Goal: Task Accomplishment & Management: Complete application form

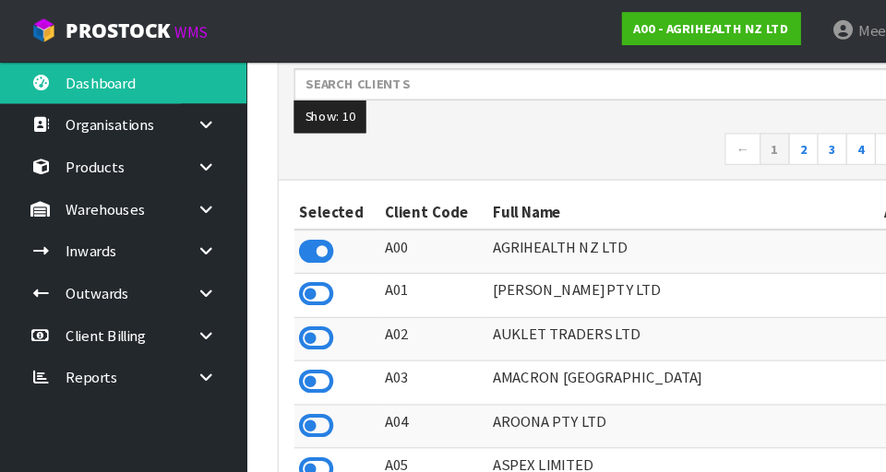
scroll to position [304, 0]
click at [191, 192] on icon at bounding box center [185, 188] width 18 height 14
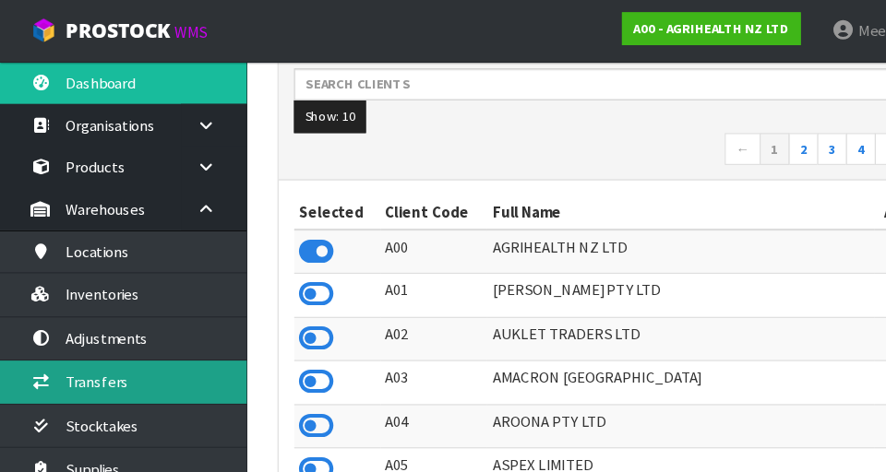
click at [141, 341] on link "Transfers" at bounding box center [110, 343] width 221 height 38
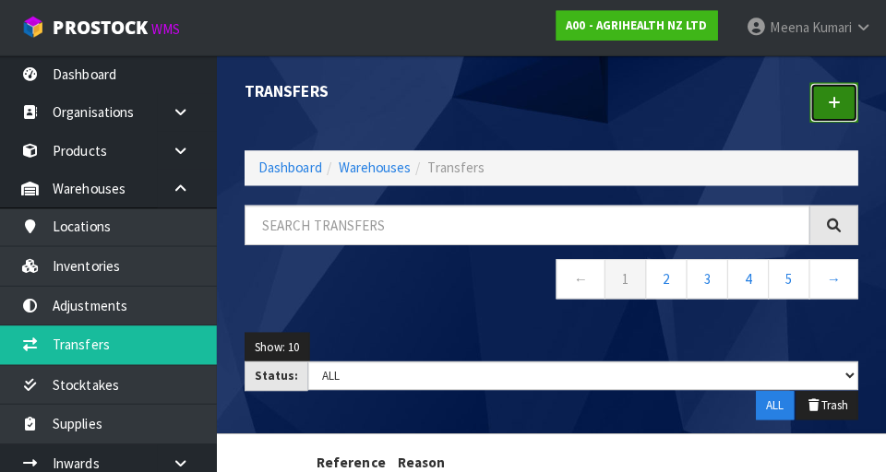
click at [553, 99] on icon at bounding box center [833, 103] width 13 height 14
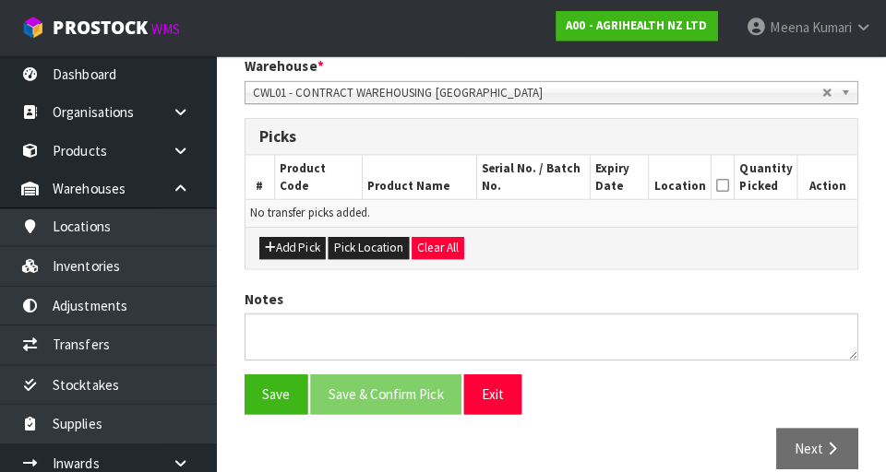
scroll to position [387, 0]
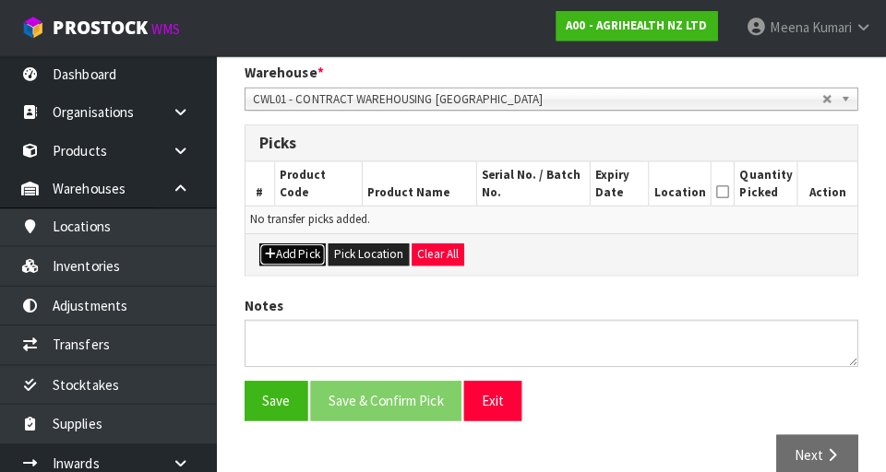
click at [314, 246] on button "Add Pick" at bounding box center [296, 253] width 65 height 22
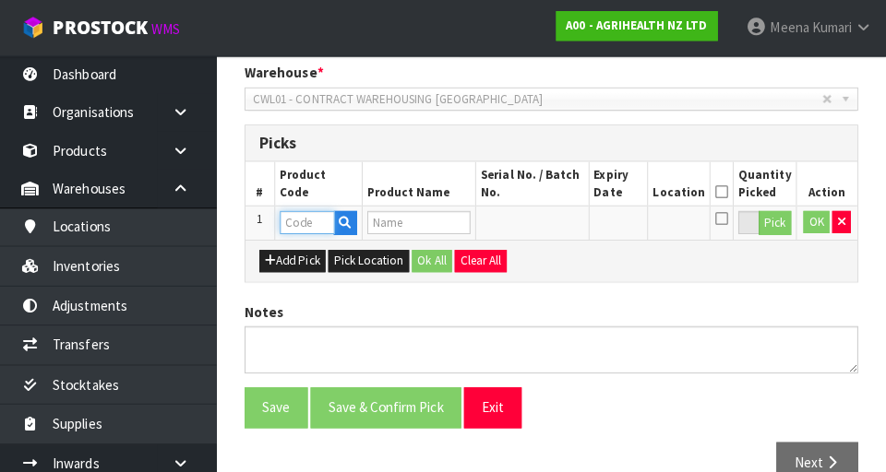
click at [321, 218] on input "text" at bounding box center [311, 220] width 54 height 23
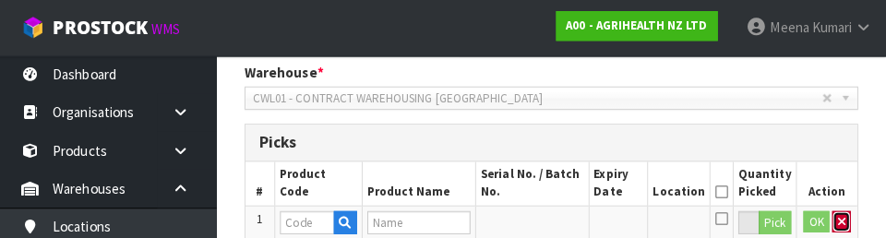
click at [553, 220] on icon "button" at bounding box center [841, 220] width 7 height 12
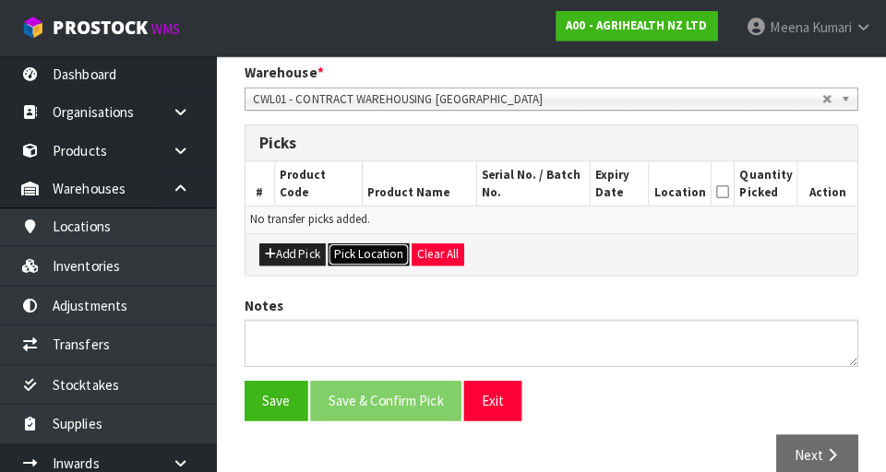
click at [382, 256] on button "Pick Location" at bounding box center [372, 253] width 80 height 22
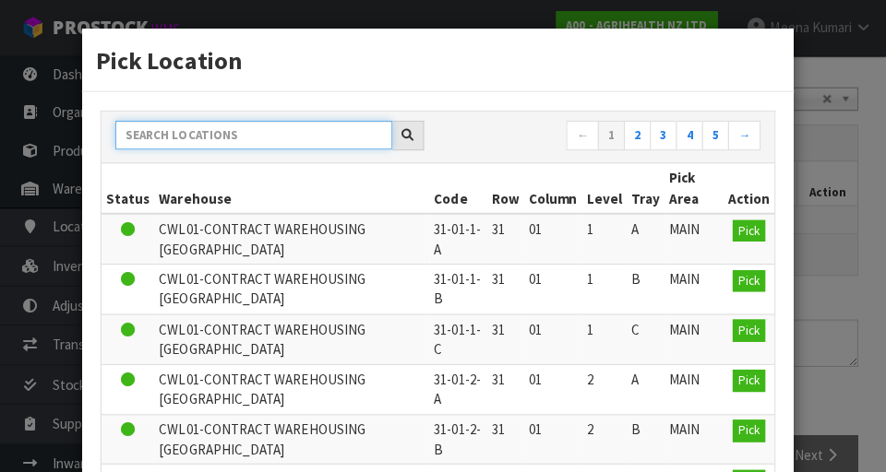
paste input "36-29-1-A"
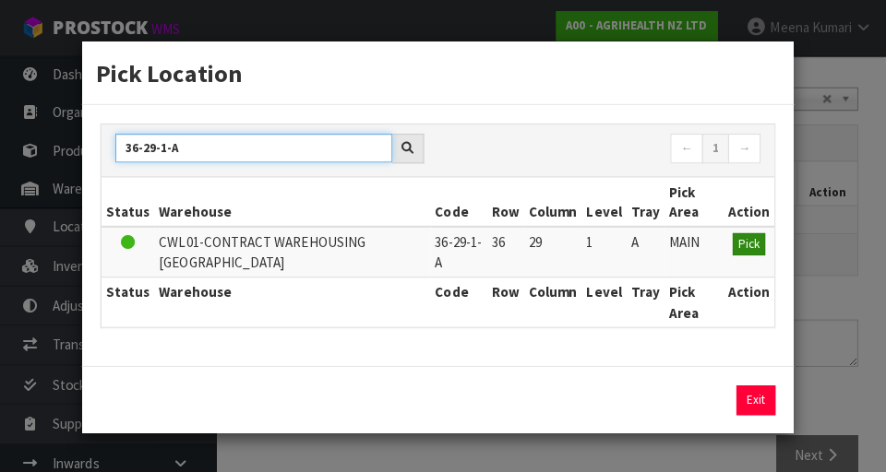
type input "36-29-1-A"
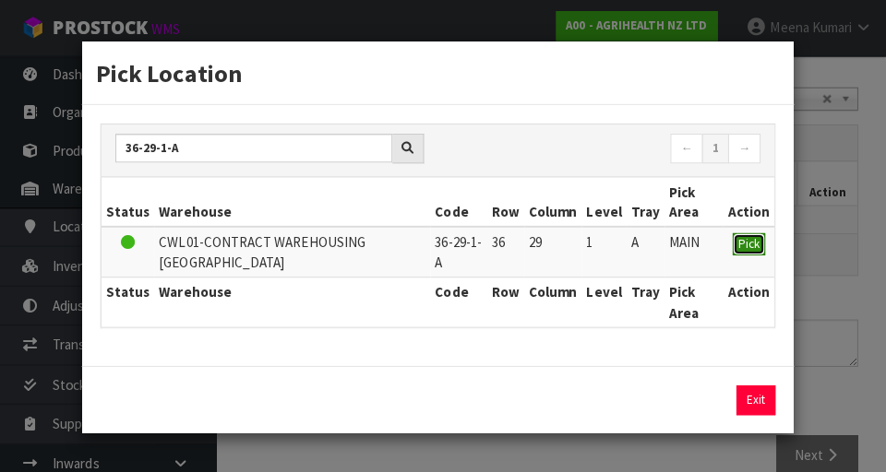
click at [553, 240] on span "Pick" at bounding box center [749, 242] width 21 height 16
click at [553, 319] on div "Pick Location 36-29-1-A ← 1 → Status Warehouse Code Row Column Level Tray Pick …" at bounding box center [443, 236] width 886 height 472
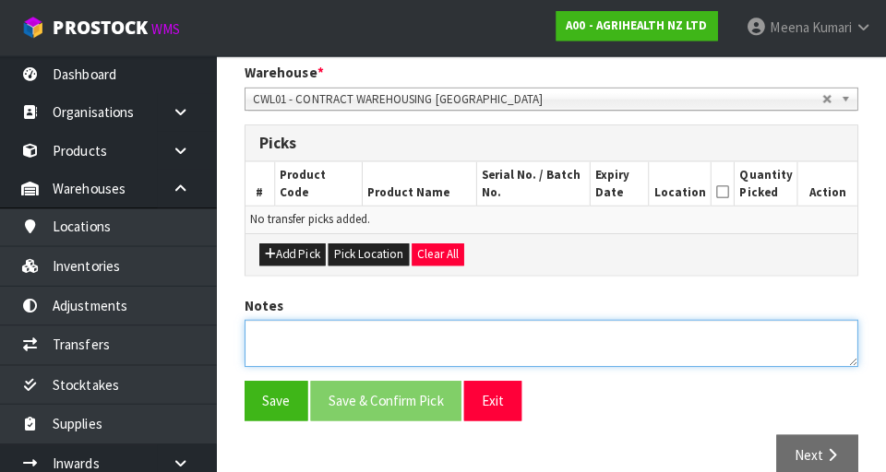
click at [553, 336] on textarea at bounding box center [553, 340] width 609 height 47
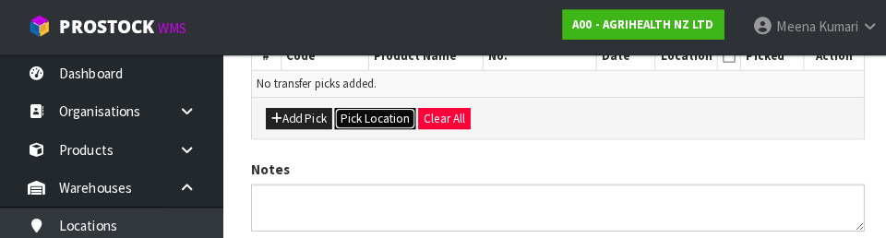
click at [402, 128] on button "Pick Location" at bounding box center [372, 120] width 80 height 22
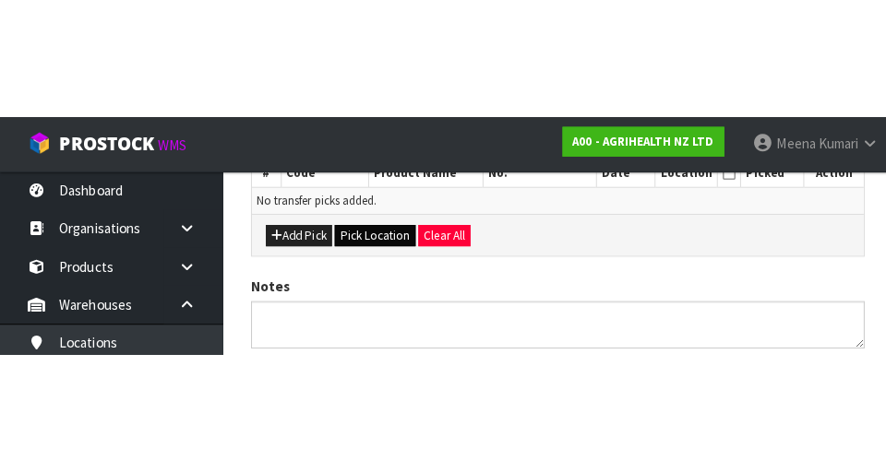
scroll to position [414, 0]
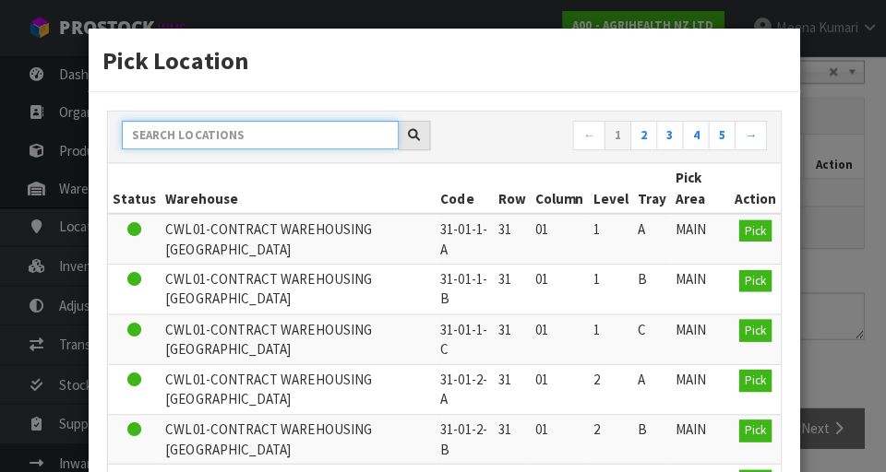
click at [333, 137] on input "text" at bounding box center [258, 134] width 275 height 29
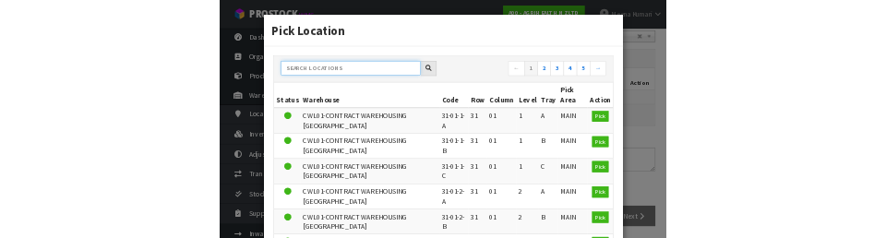
scroll to position [406, 0]
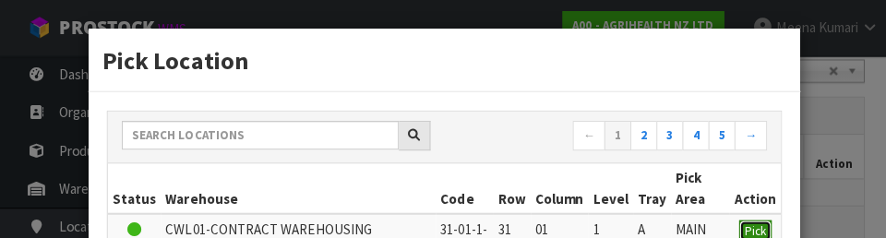
click at [553, 220] on button "Pick" at bounding box center [749, 230] width 32 height 22
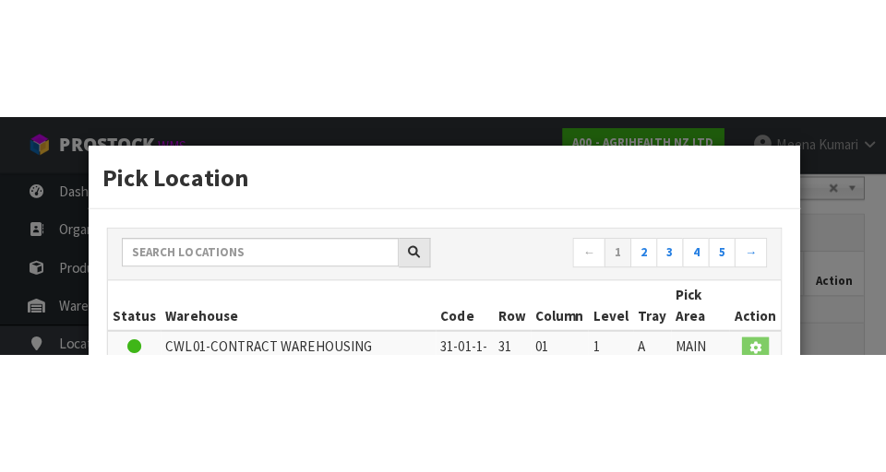
scroll to position [414, 0]
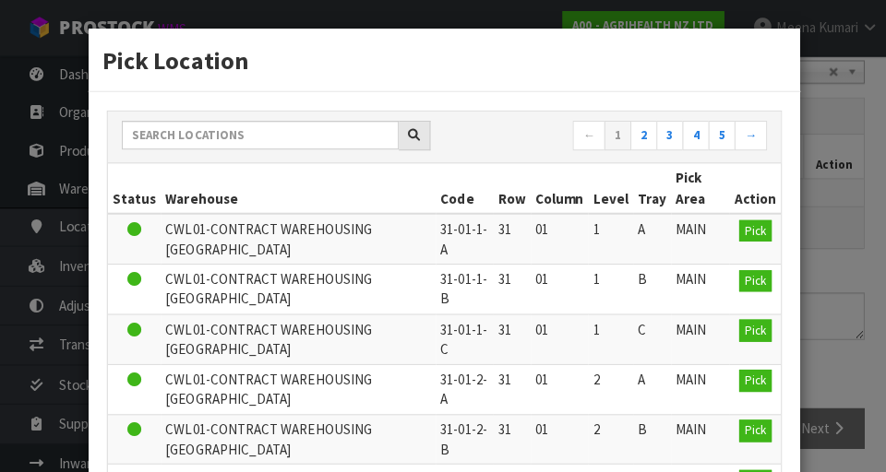
click at [553, 277] on div "Pick Location ← 1 2 3 4 5 → Status Warehouse Code Row Column Level Tray Pick Ar…" at bounding box center [443, 236] width 886 height 472
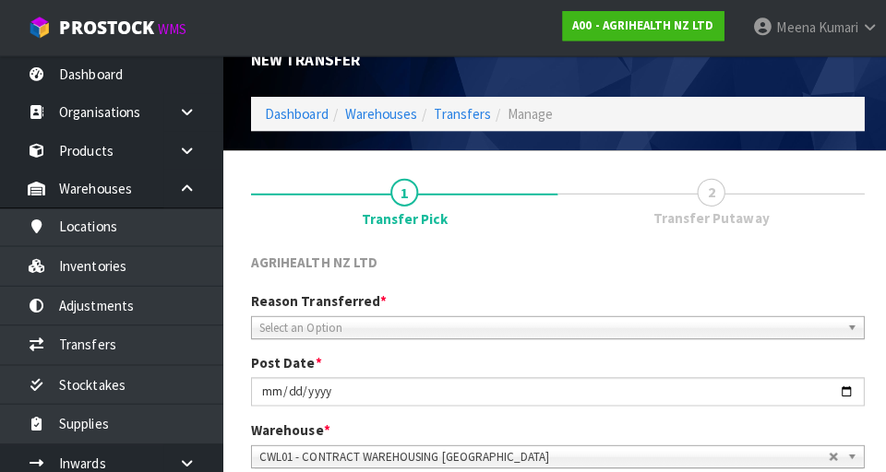
scroll to position [0, 0]
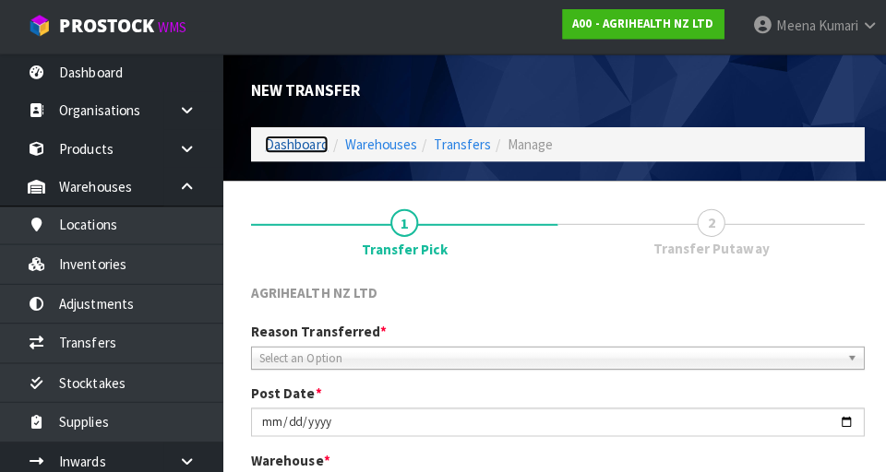
click at [281, 152] on link "Dashboard" at bounding box center [294, 146] width 63 height 18
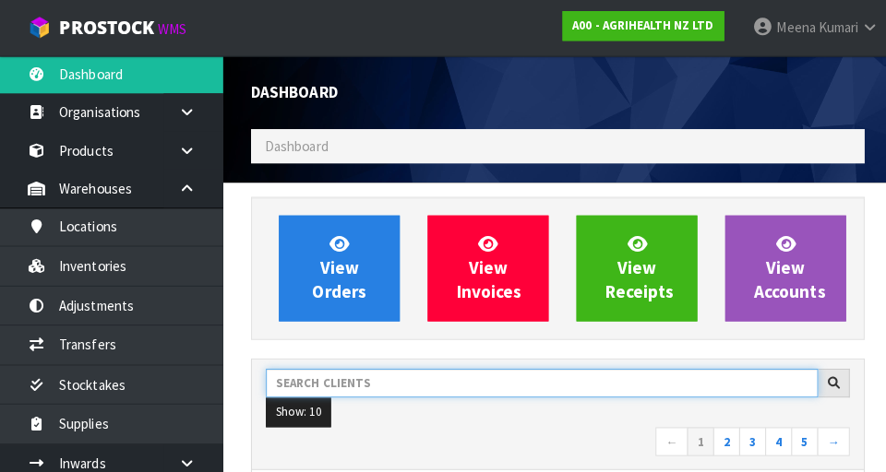
click at [399, 383] on input "text" at bounding box center [538, 380] width 548 height 29
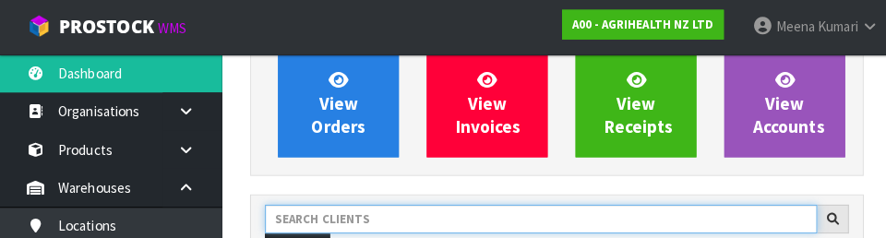
scroll to position [252, 0]
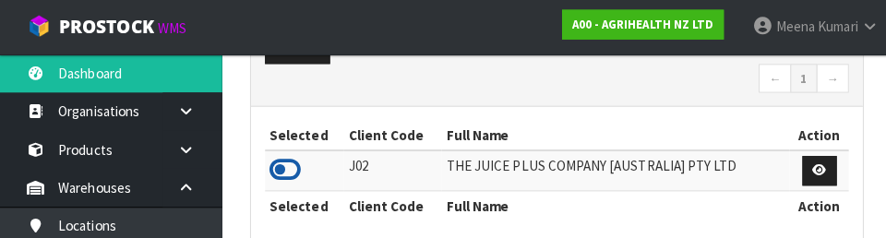
type input "JUI"
click at [294, 160] on icon at bounding box center [283, 170] width 31 height 28
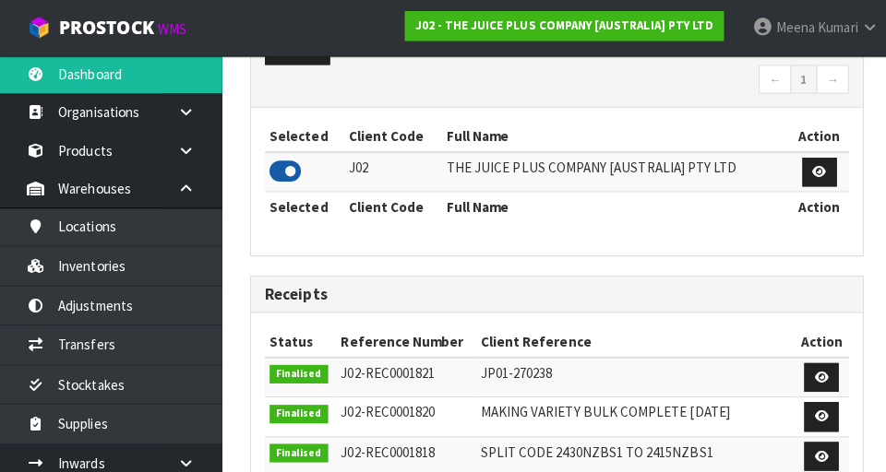
scroll to position [1464, 637]
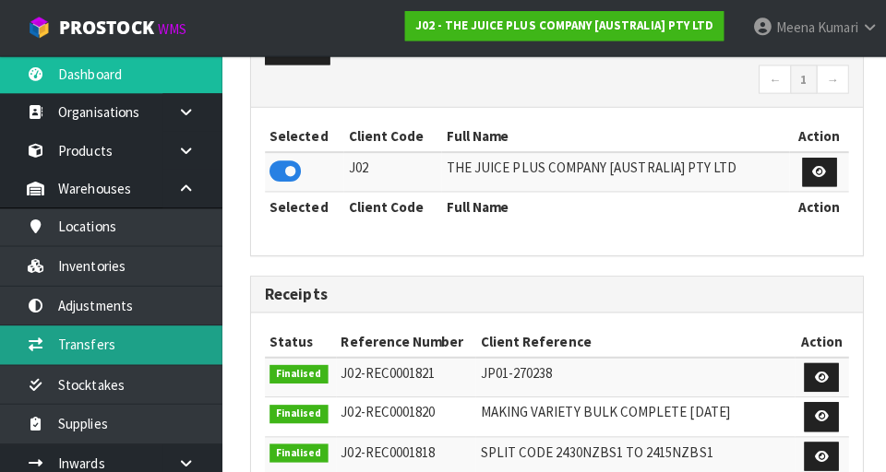
click at [141, 345] on link "Transfers" at bounding box center [110, 343] width 221 height 38
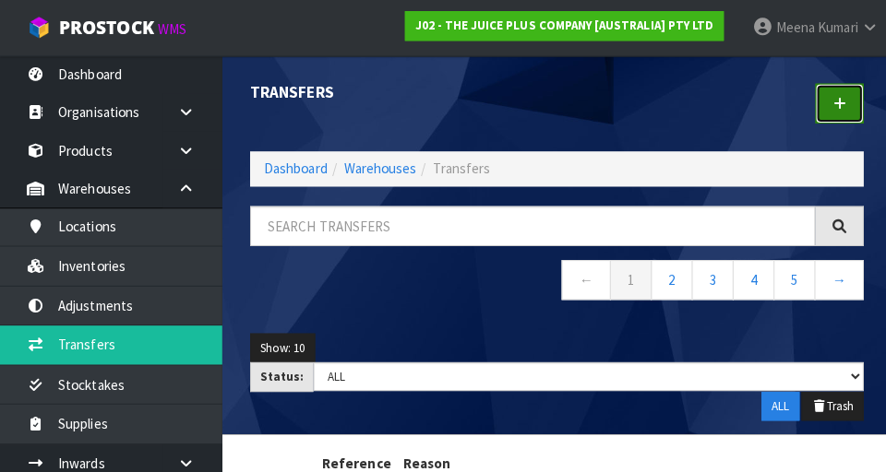
click at [553, 114] on link at bounding box center [834, 103] width 48 height 40
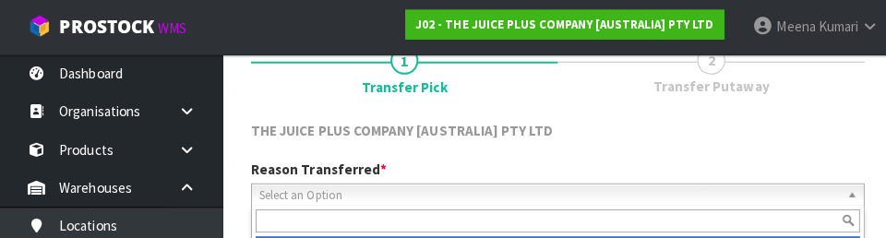
scroll to position [255, 0]
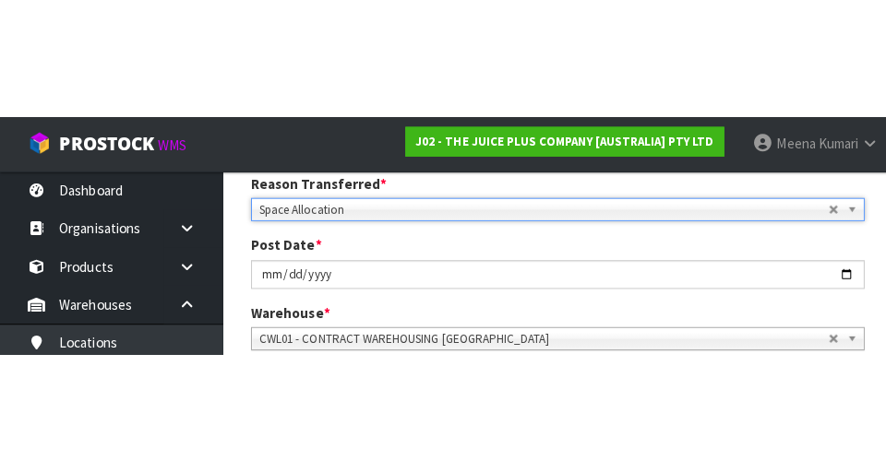
scroll to position [263, 0]
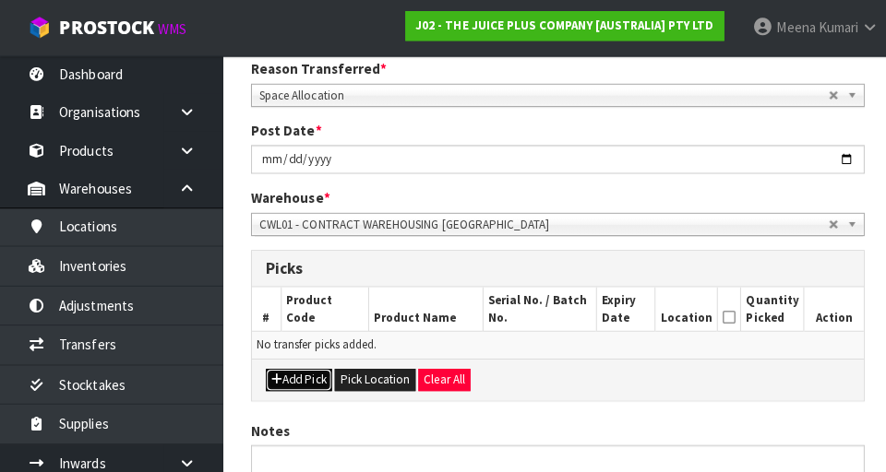
click at [311, 382] on button "Add Pick" at bounding box center [296, 377] width 65 height 22
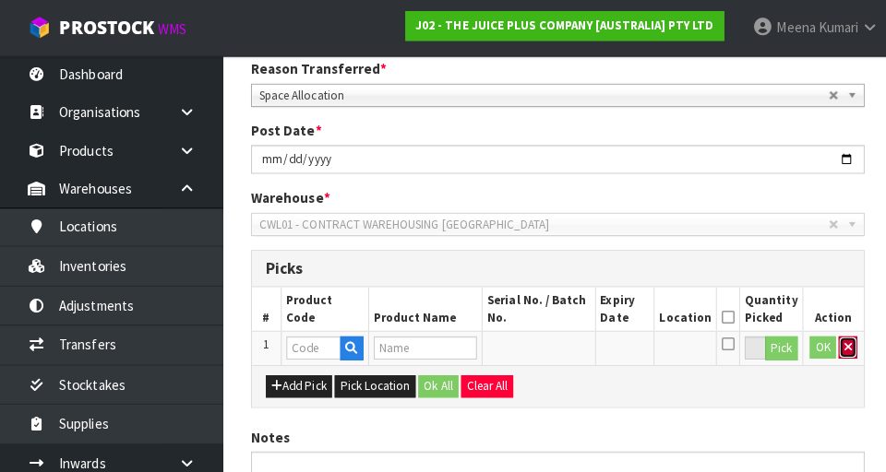
click at [553, 344] on icon "button" at bounding box center [841, 345] width 7 height 12
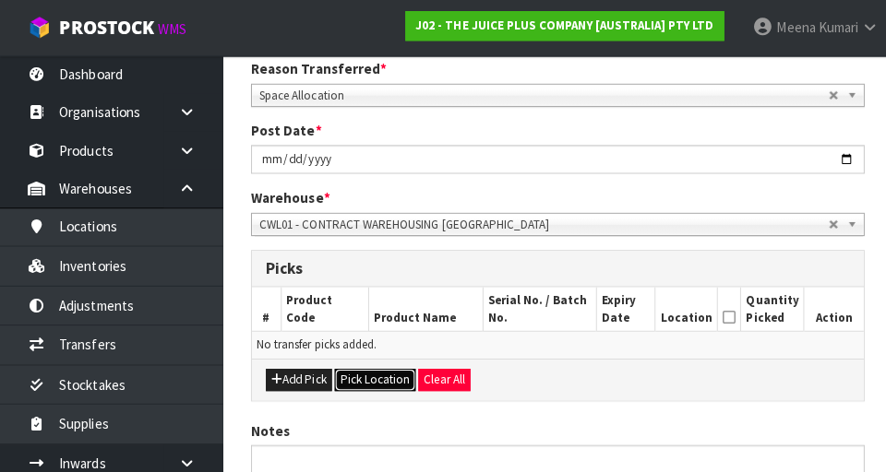
click at [379, 380] on button "Pick Location" at bounding box center [372, 377] width 80 height 22
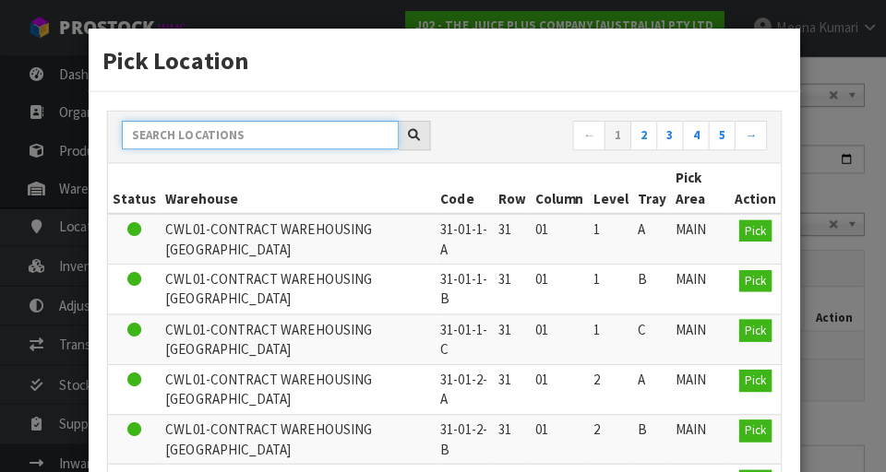
click at [319, 138] on input "text" at bounding box center [258, 134] width 275 height 29
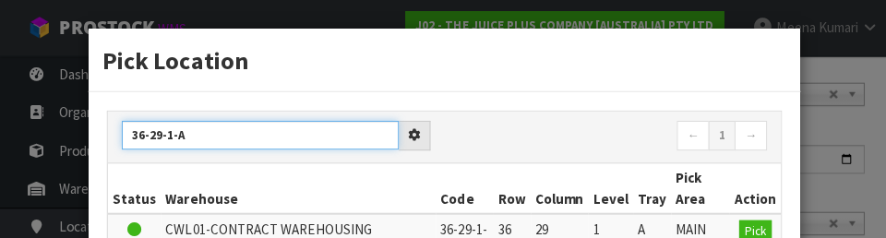
type input "36-29-1-A"
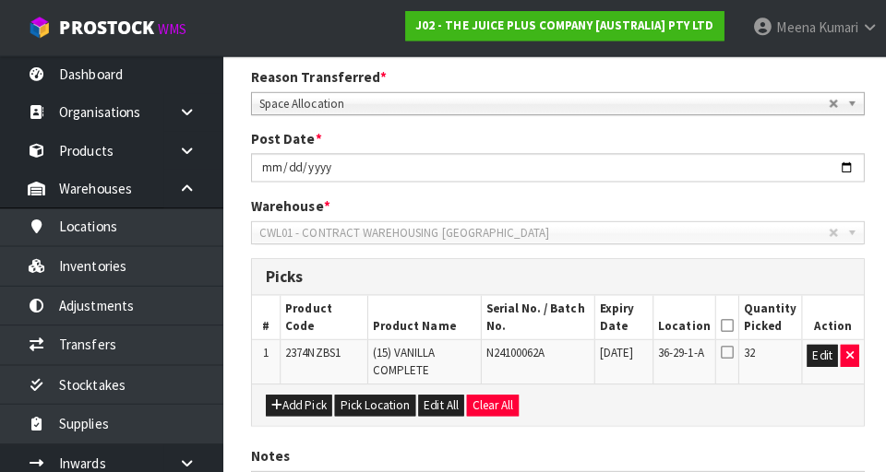
click at [553, 273] on div "1 Transfer Pick 2 Transfer Putaway THE JUICE PLUS COMPANY [AUSTRALIA] PTY LTD R…" at bounding box center [553, 288] width 637 height 695
click at [553, 323] on icon at bounding box center [721, 323] width 13 height 1
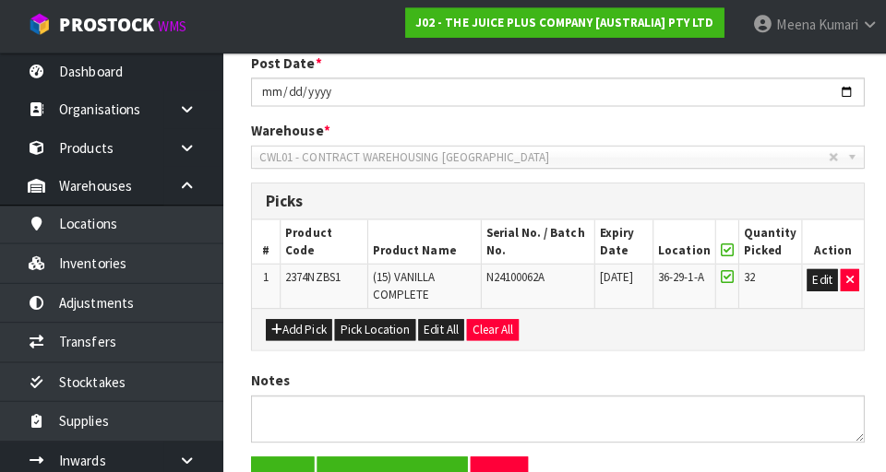
scroll to position [432, 0]
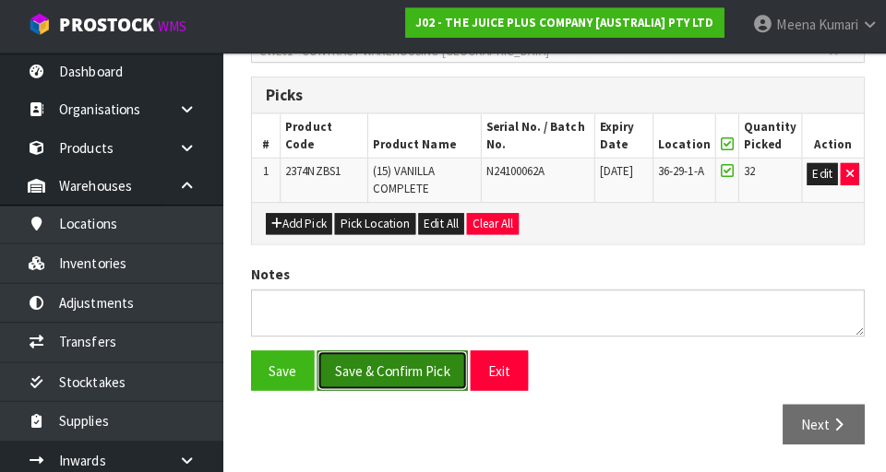
click at [412, 379] on button "Save & Confirm Pick" at bounding box center [389, 371] width 149 height 40
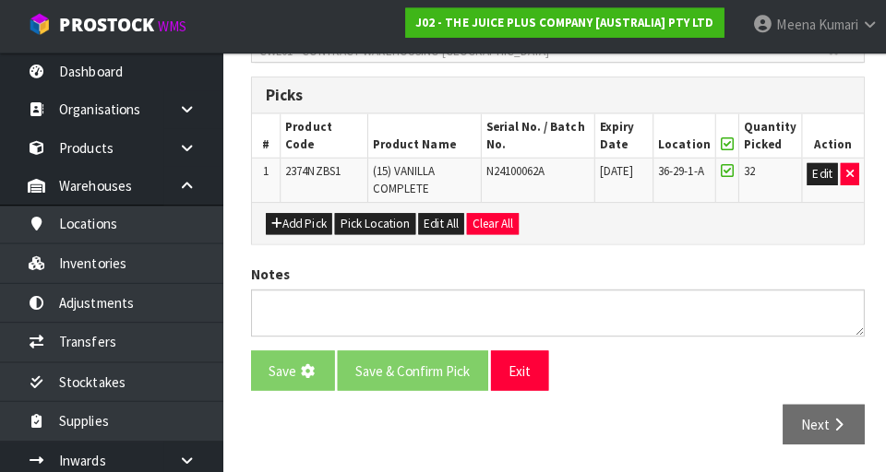
scroll to position [0, 0]
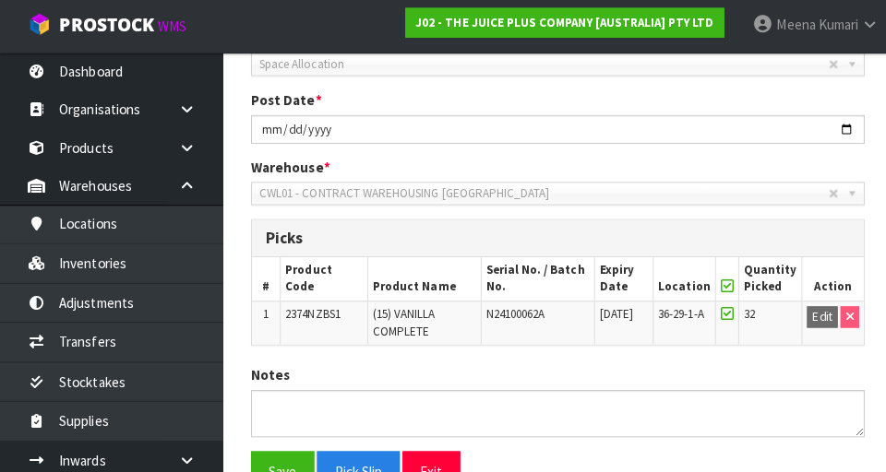
scroll to position [457, 0]
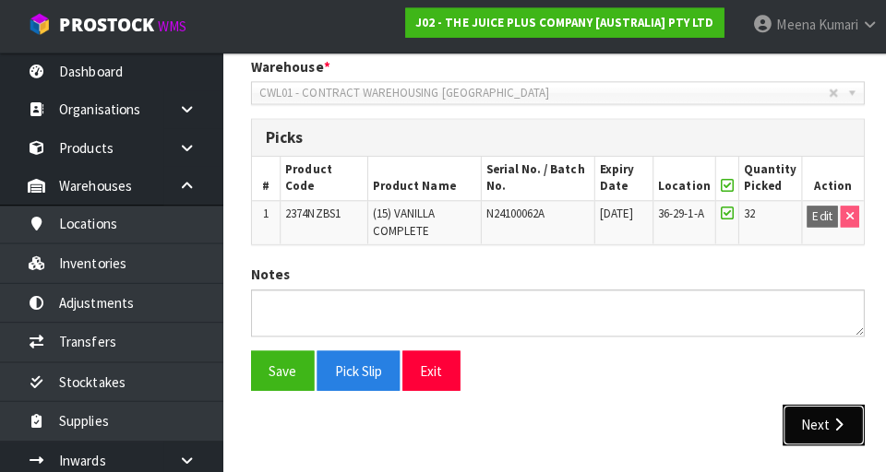
click at [553, 417] on button "Next" at bounding box center [817, 425] width 81 height 40
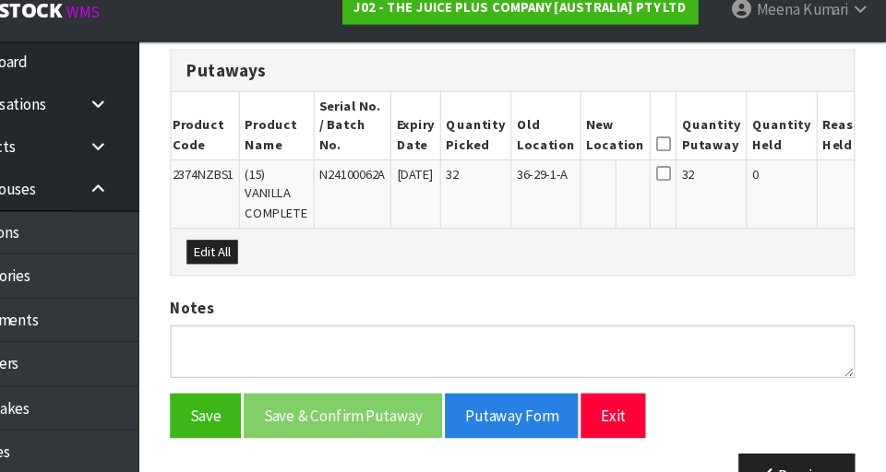
scroll to position [515, 0]
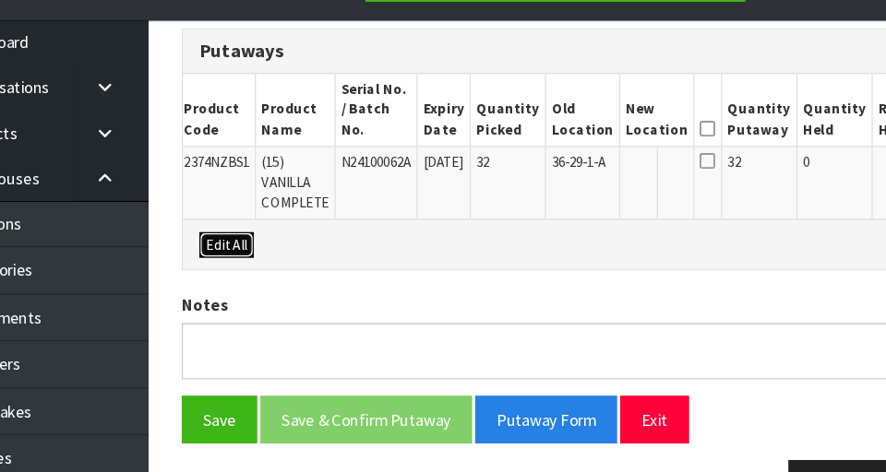
click at [301, 232] on button "Edit All" at bounding box center [286, 243] width 45 height 22
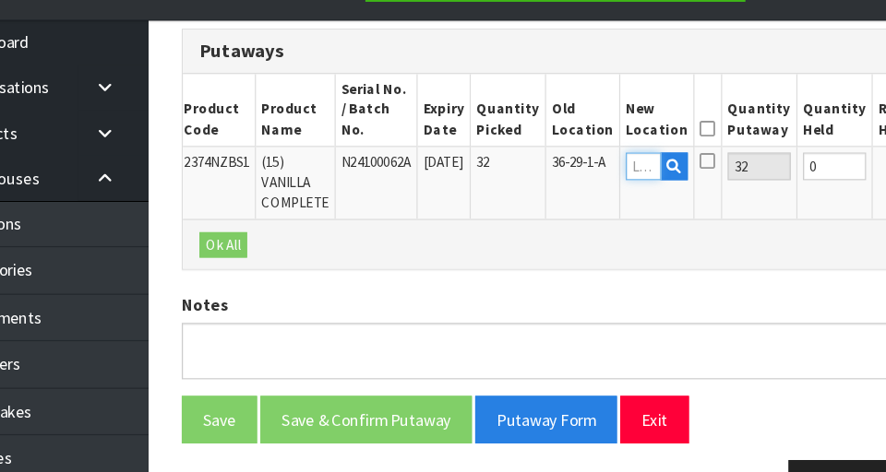
click at [553, 166] on input "text" at bounding box center [634, 177] width 30 height 23
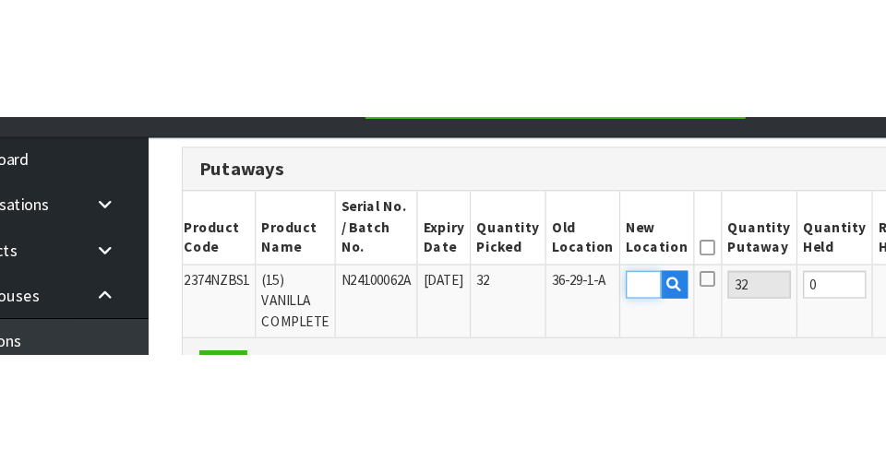
scroll to position [46, 0]
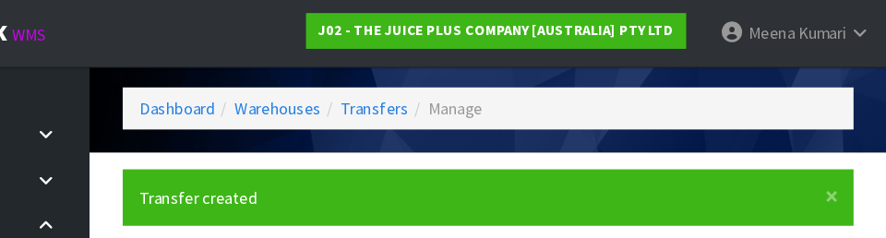
type input "36-31-1-B"
click at [553, 121] on div "Edit Transfer J02-TRN0000344 Dashboard Warehouses Transfers Manage" at bounding box center [553, 68] width 637 height 118
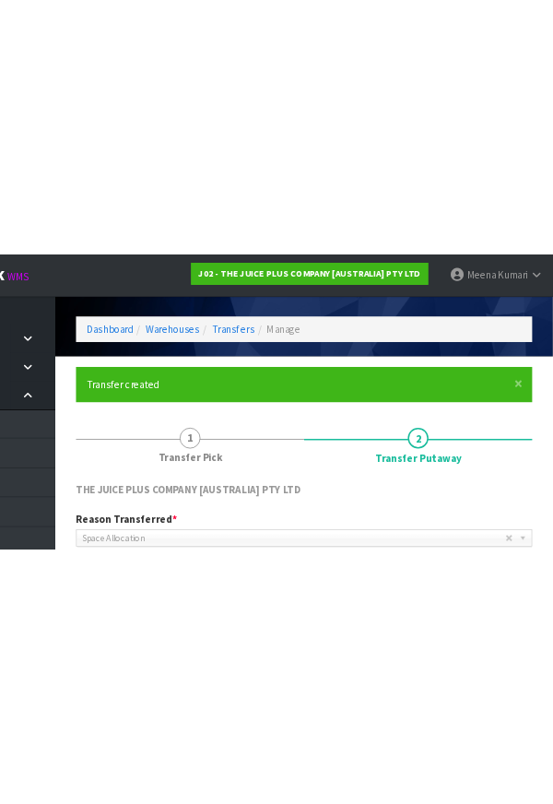
scroll to position [0, 0]
